Goal: Transaction & Acquisition: Purchase product/service

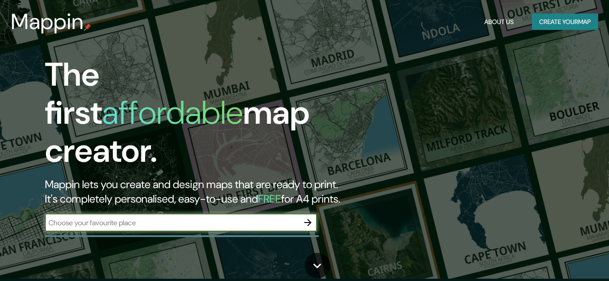
scroll to position [2, 0]
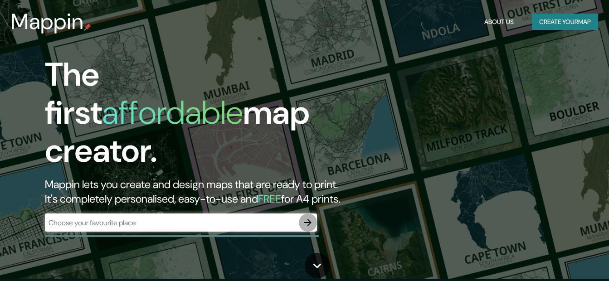
click at [309, 217] on icon "button" at bounding box center [308, 222] width 11 height 11
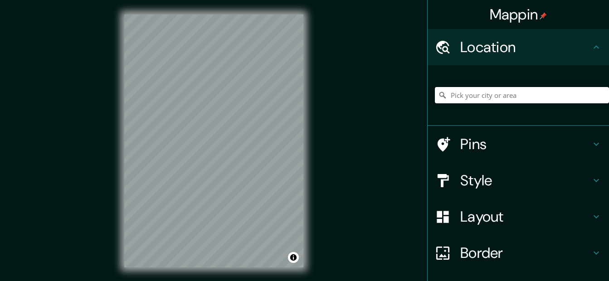
click at [462, 96] on input "Pick your city or area" at bounding box center [522, 95] width 174 height 16
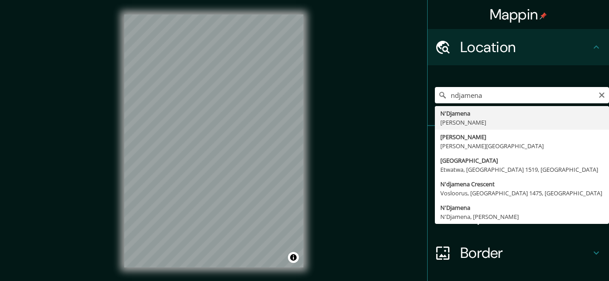
type input "N'Djamena, [PERSON_NAME]"
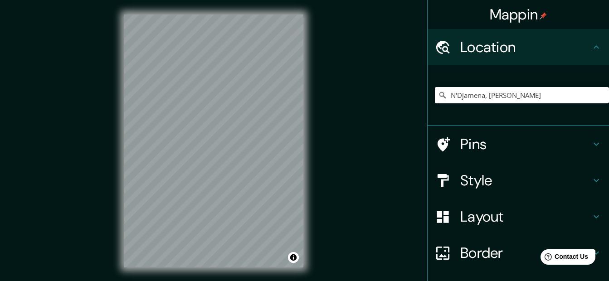
click at [486, 178] on h4 "Style" at bounding box center [525, 180] width 131 height 18
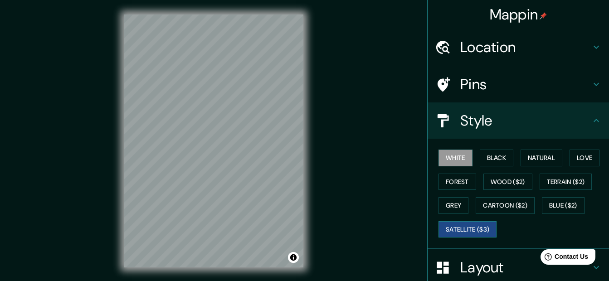
click at [462, 225] on button "Satellite ($3)" at bounding box center [468, 229] width 58 height 17
click at [369, 210] on div "Mappin Location N'Djamena, [GEOGRAPHIC_DATA] Pins Style White Black Natural Lov…" at bounding box center [304, 148] width 609 height 297
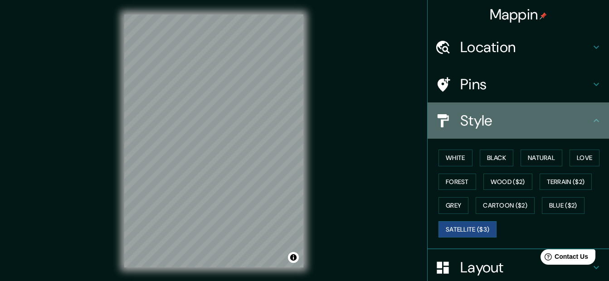
click at [582, 117] on h4 "Style" at bounding box center [525, 121] width 131 height 18
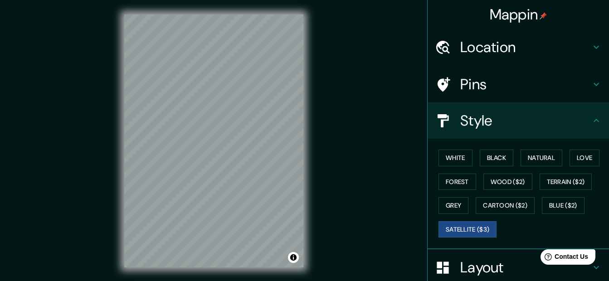
click at [591, 119] on icon at bounding box center [596, 120] width 11 height 11
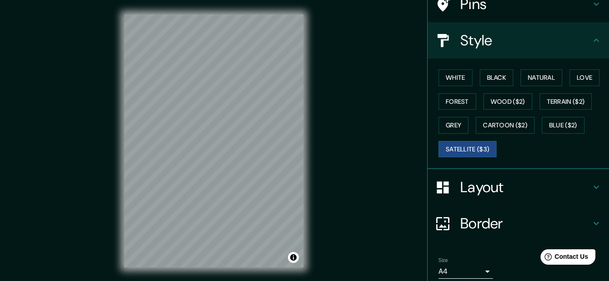
scroll to position [83, 0]
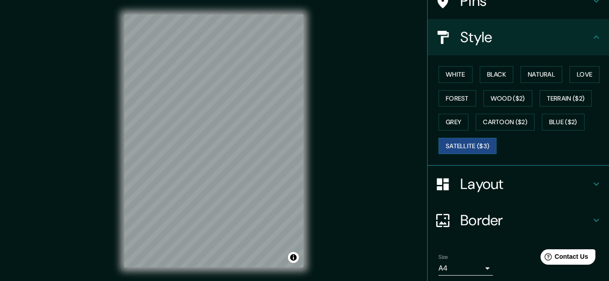
click at [591, 184] on icon at bounding box center [596, 184] width 11 height 11
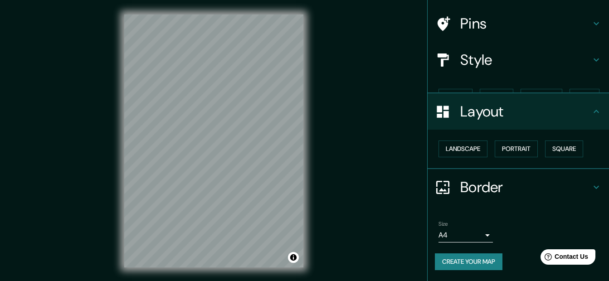
scroll to position [45, 0]
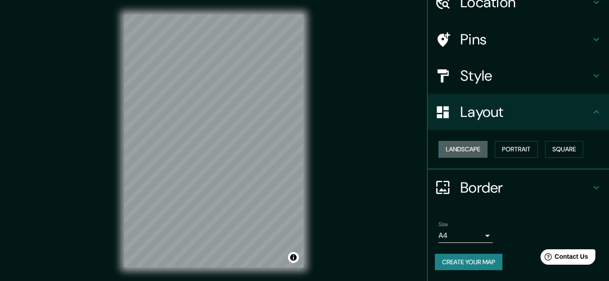
click at [469, 147] on button "Landscape" at bounding box center [463, 149] width 49 height 17
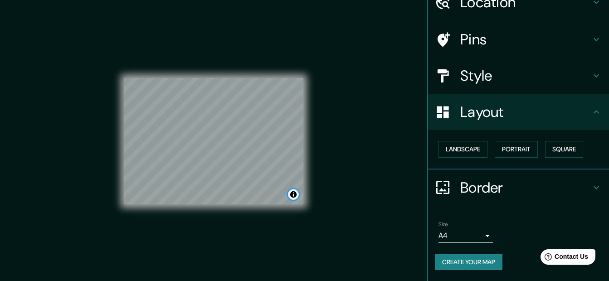
click at [292, 192] on button "Toggle attribution" at bounding box center [293, 194] width 11 height 11
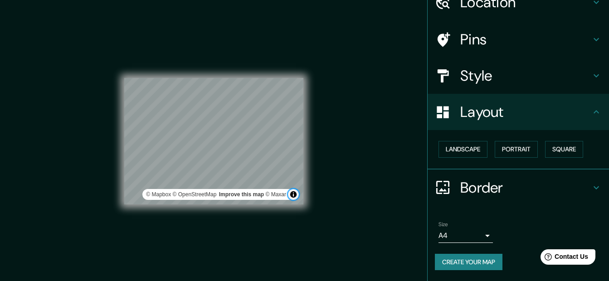
click at [292, 192] on button "Toggle attribution" at bounding box center [293, 194] width 11 height 11
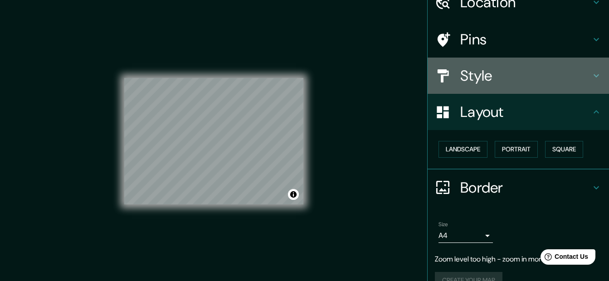
click at [591, 74] on icon at bounding box center [596, 75] width 11 height 11
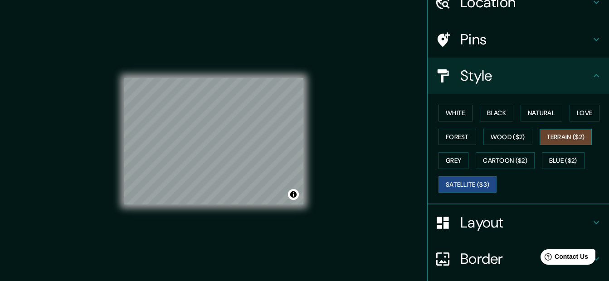
click at [554, 133] on button "Terrain ($2)" at bounding box center [566, 137] width 53 height 17
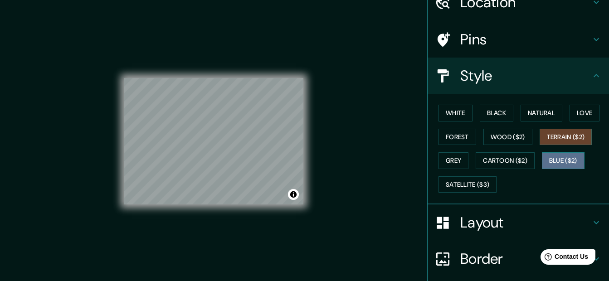
click at [556, 161] on button "Blue ($2)" at bounding box center [563, 160] width 43 height 17
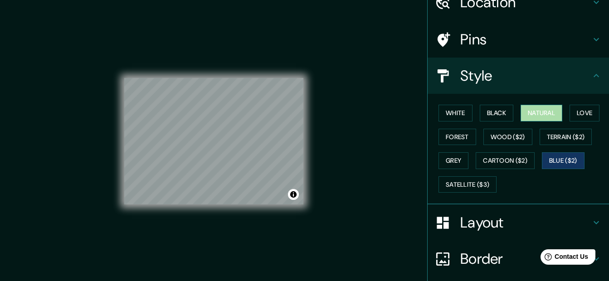
click at [545, 115] on button "Natural" at bounding box center [542, 113] width 42 height 17
